Goal: Use online tool/utility: Utilize a website feature to perform a specific function

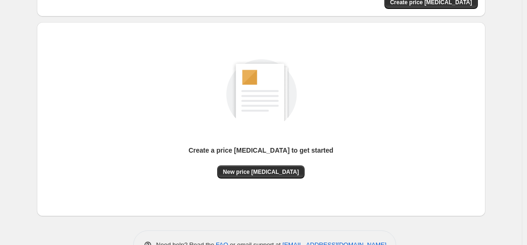
scroll to position [108, 0]
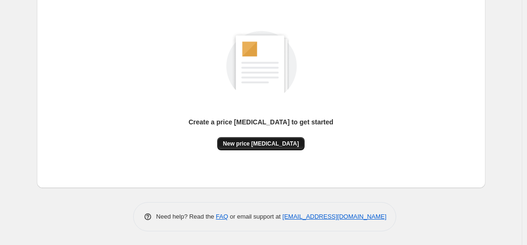
click at [272, 138] on button "New price [MEDICAL_DATA]" at bounding box center [260, 143] width 87 height 13
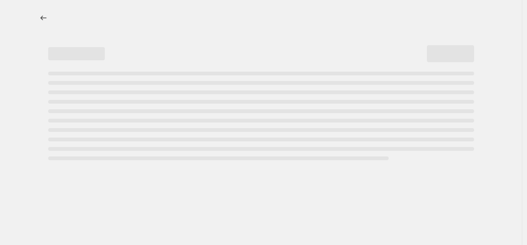
select select "percentage"
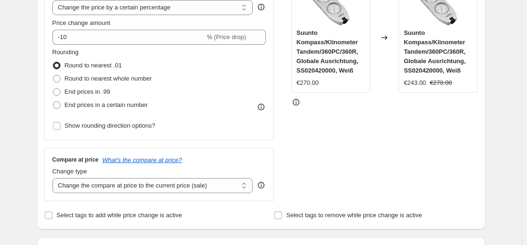
scroll to position [142, 0]
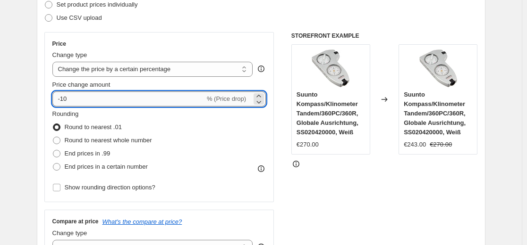
click at [151, 97] on input "-10" at bounding box center [128, 99] width 152 height 15
type input "-1"
type input "-35"
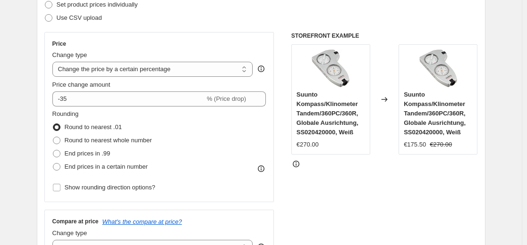
click at [223, 26] on div "Step 2. Select how the prices should change Use bulk price change rules Set pro…" at bounding box center [260, 126] width 433 height 316
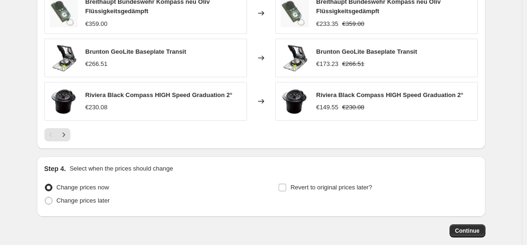
scroll to position [661, 0]
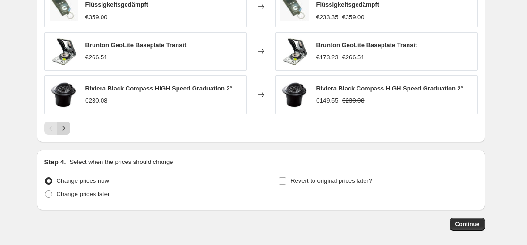
click at [61, 128] on icon "Next" at bounding box center [63, 128] width 9 height 9
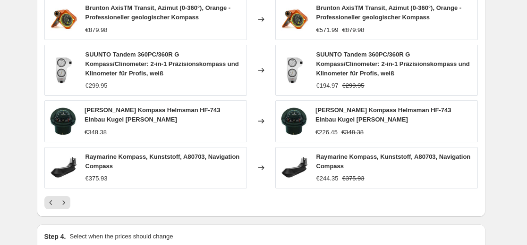
scroll to position [614, 0]
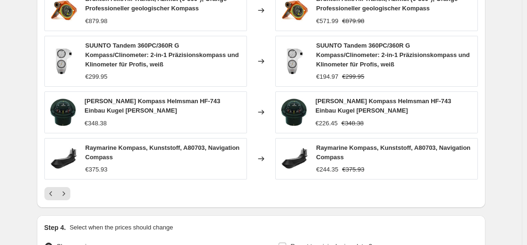
click at [66, 196] on icon "Next" at bounding box center [63, 193] width 9 height 9
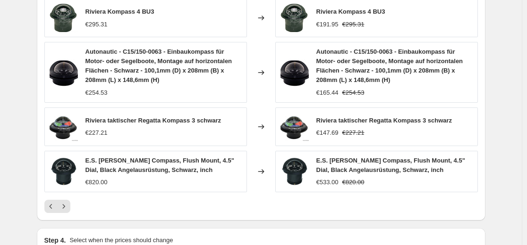
click at [70, 201] on button "Next" at bounding box center [63, 206] width 13 height 13
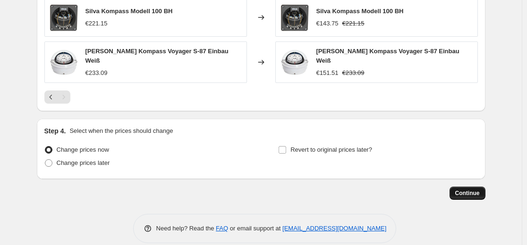
scroll to position [714, 0]
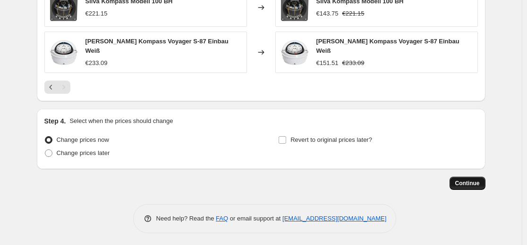
click at [485, 177] on button "Continue" at bounding box center [467, 183] width 36 height 13
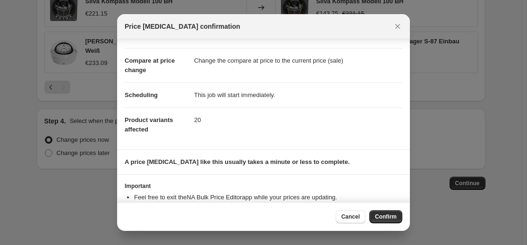
scroll to position [65, 0]
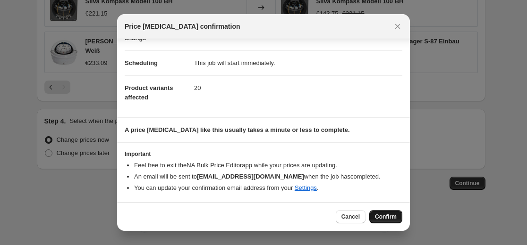
click at [388, 213] on button "Confirm" at bounding box center [385, 216] width 33 height 13
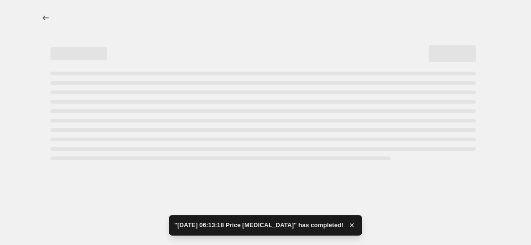
select select "percentage"
